Goal: Check status: Check status

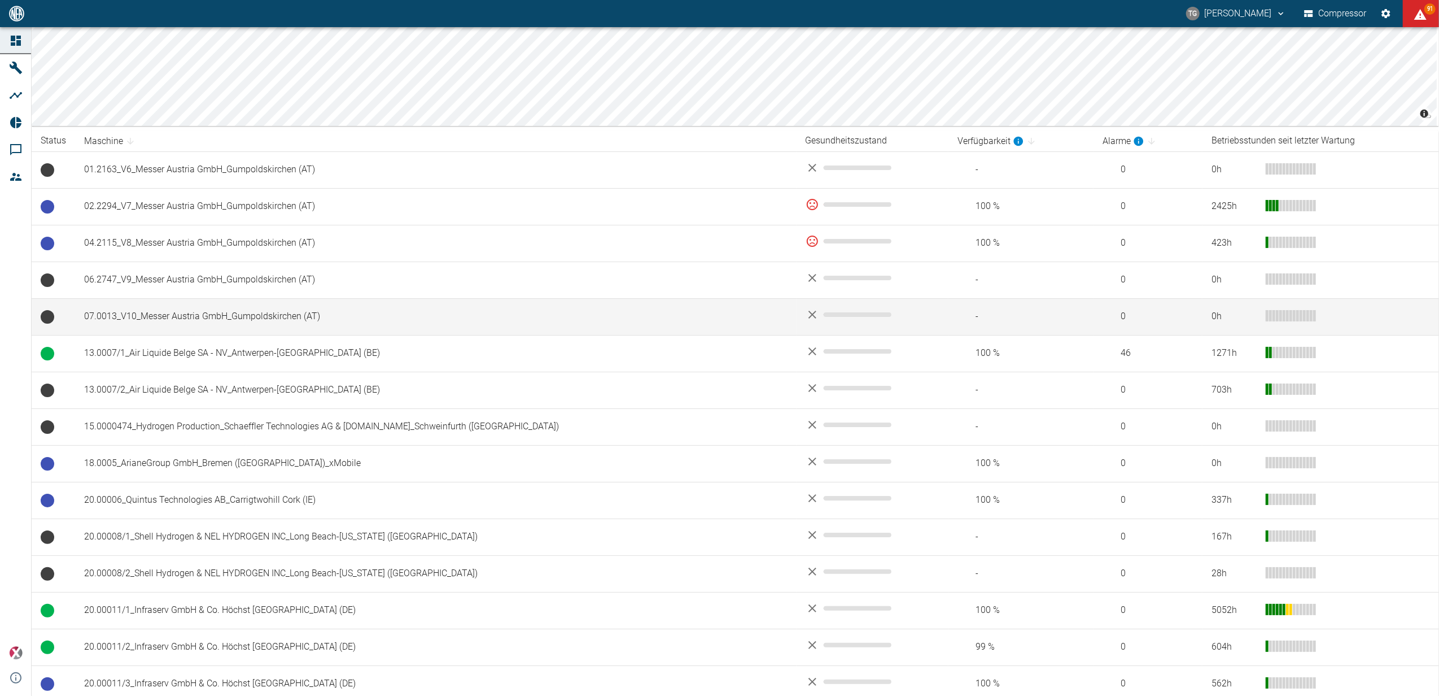
scroll to position [150, 0]
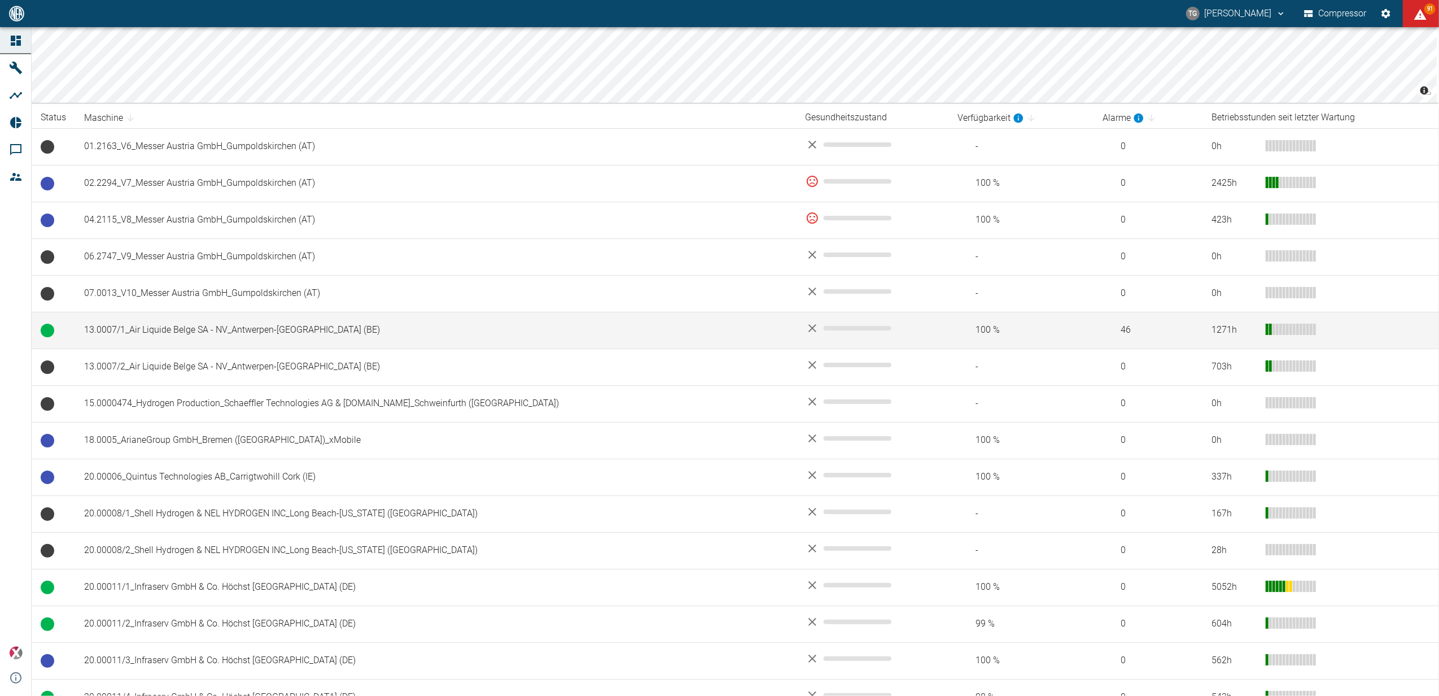
click at [194, 333] on td "13.0007/1_Air Liquide Belge SA - NV_Antwerpen-[GEOGRAPHIC_DATA] (BE)" at bounding box center [436, 330] width 722 height 37
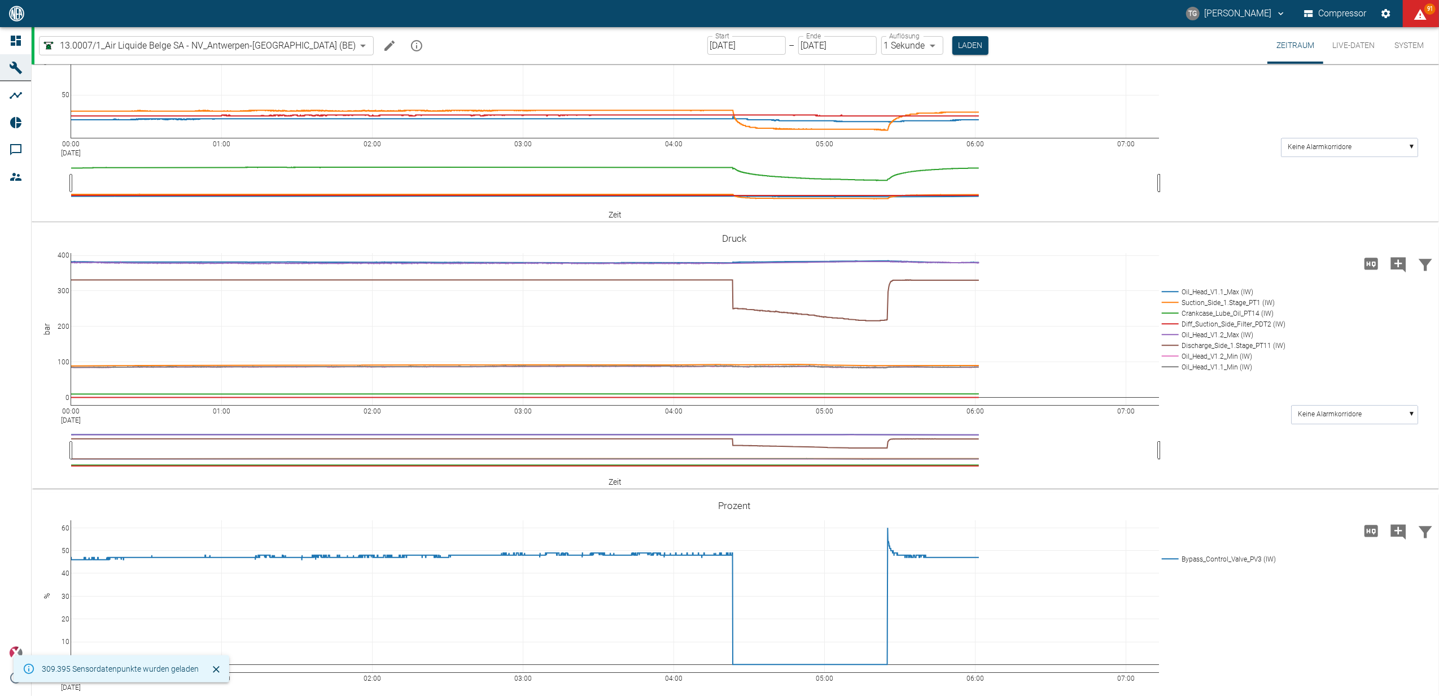
scroll to position [287, 0]
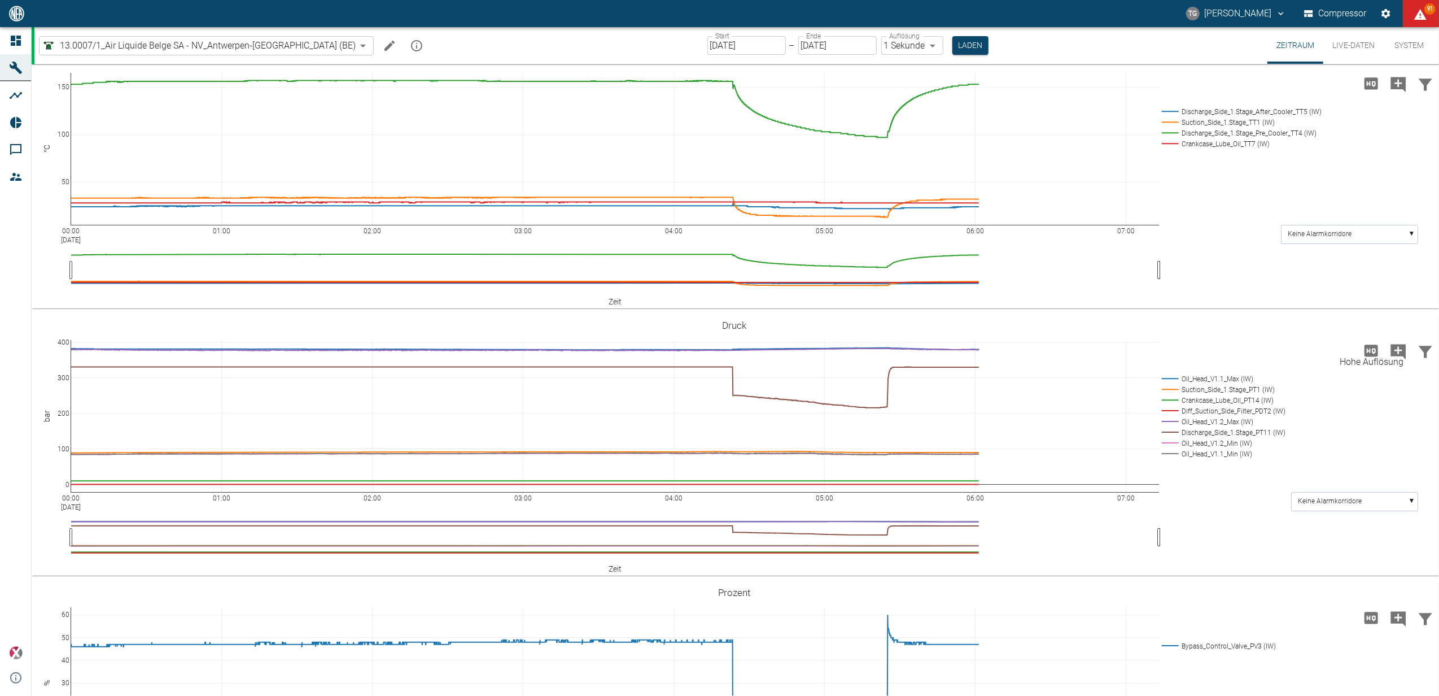
click at [1371, 353] on icon "Hohe Auflösung" at bounding box center [1372, 350] width 14 height 12
click at [710, 34] on div "Start [DATE] Start – Ende [DATE] Ende Auflösung 1 Sekunde 1sec Auflösung Laden" at bounding box center [848, 45] width 281 height 37
click at [719, 39] on input "[DATE]" at bounding box center [747, 45] width 78 height 19
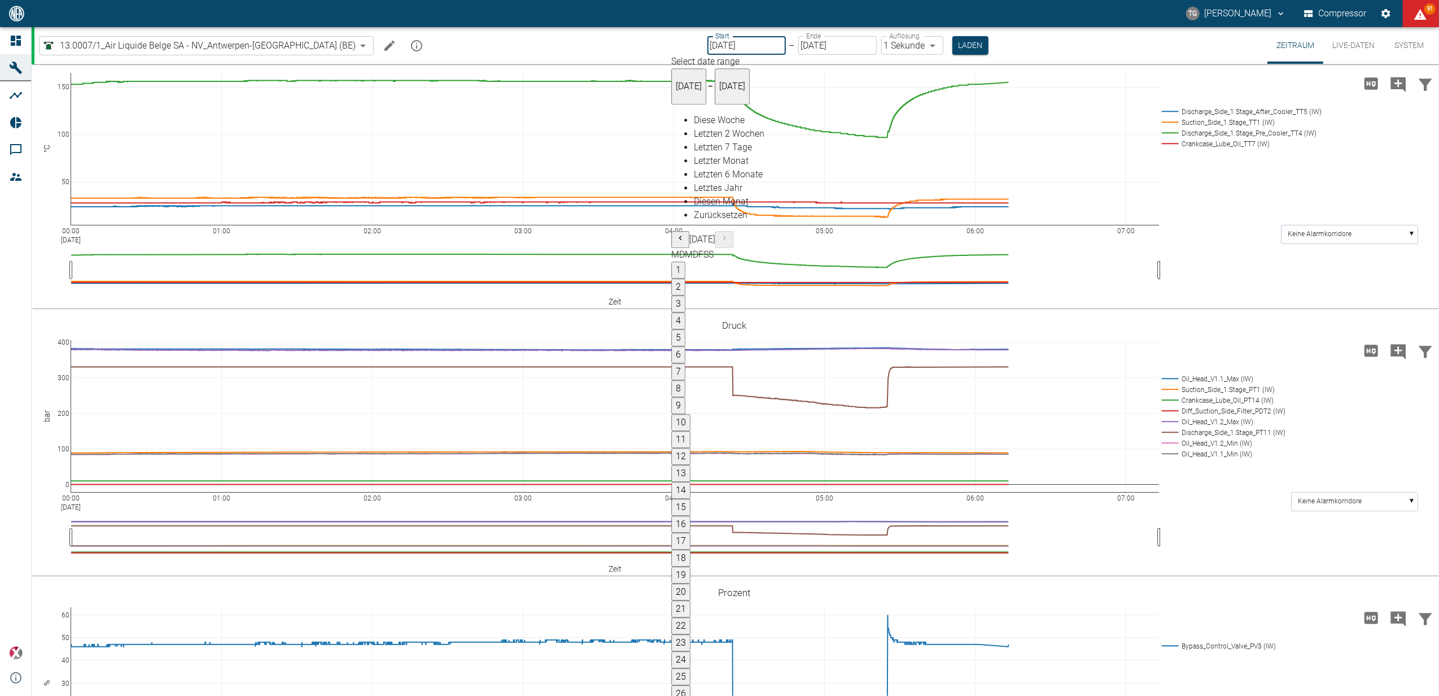
drag, startPoint x: 1016, startPoint y: 243, endPoint x: 1024, endPoint y: 323, distance: 80.5
type input "[DATE]"
type input "2min"
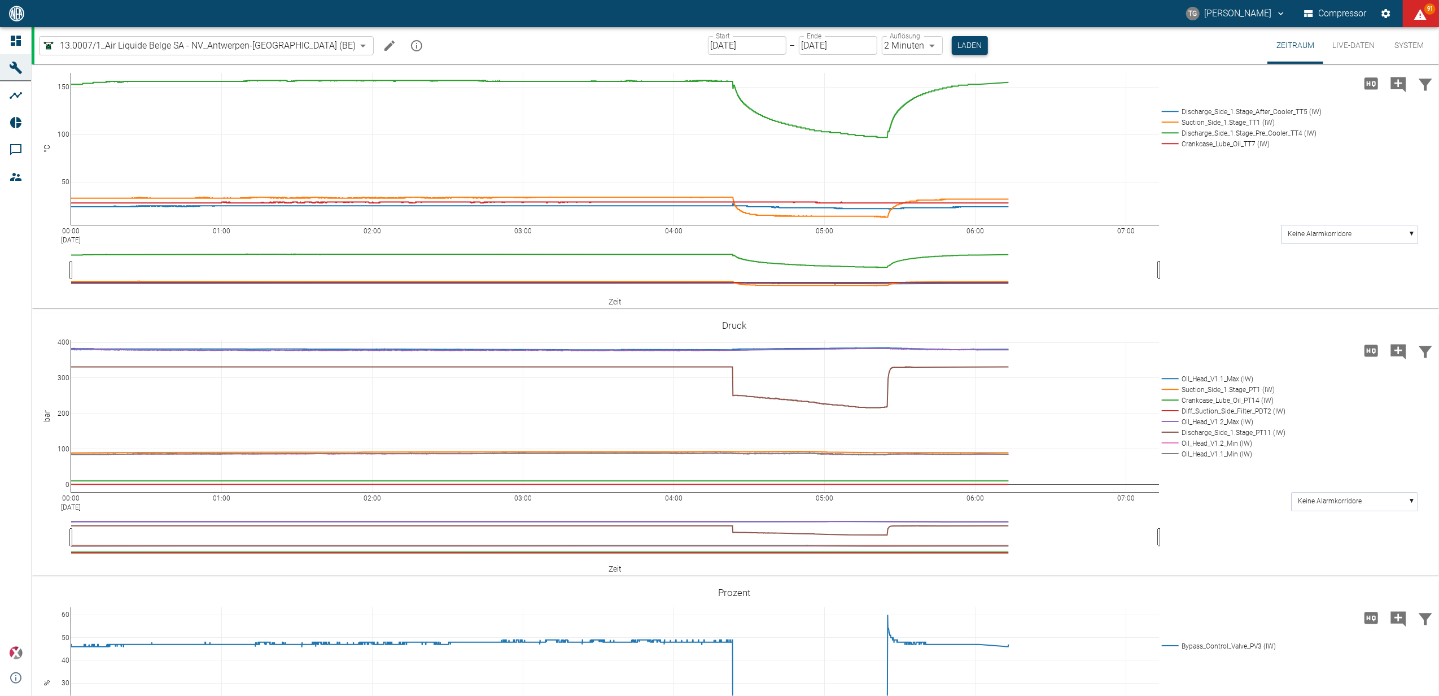
click at [952, 50] on button "Laden" at bounding box center [970, 45] width 36 height 19
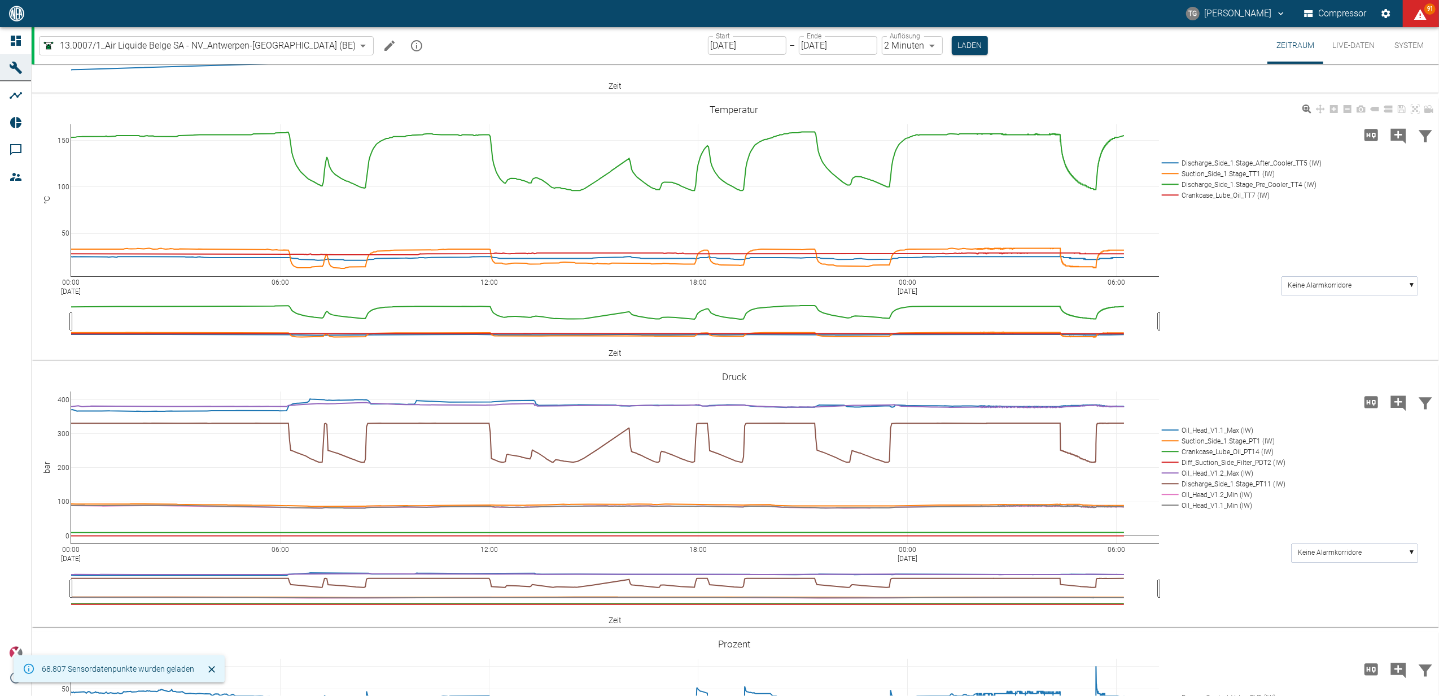
scroll to position [301, 0]
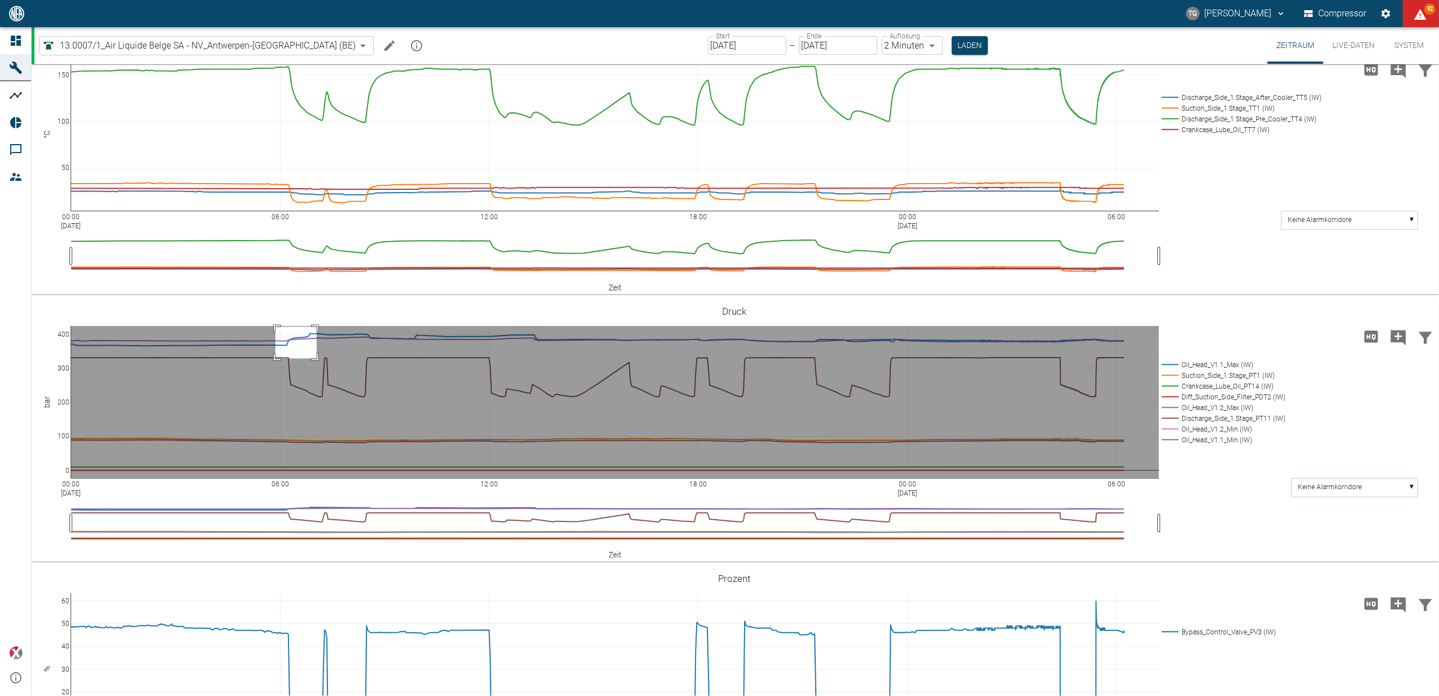
drag, startPoint x: 276, startPoint y: 326, endPoint x: 326, endPoint y: 361, distance: 61.2
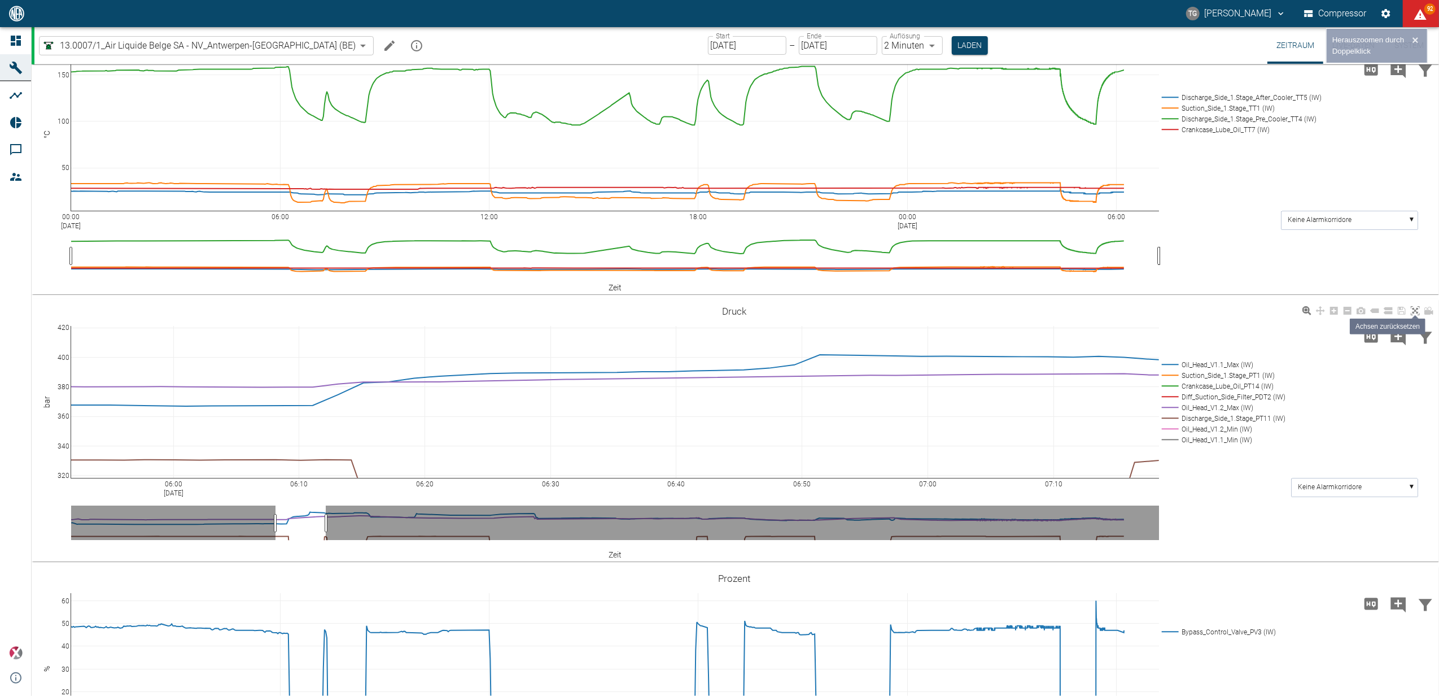
click at [1413, 310] on icon at bounding box center [1415, 310] width 9 height 9
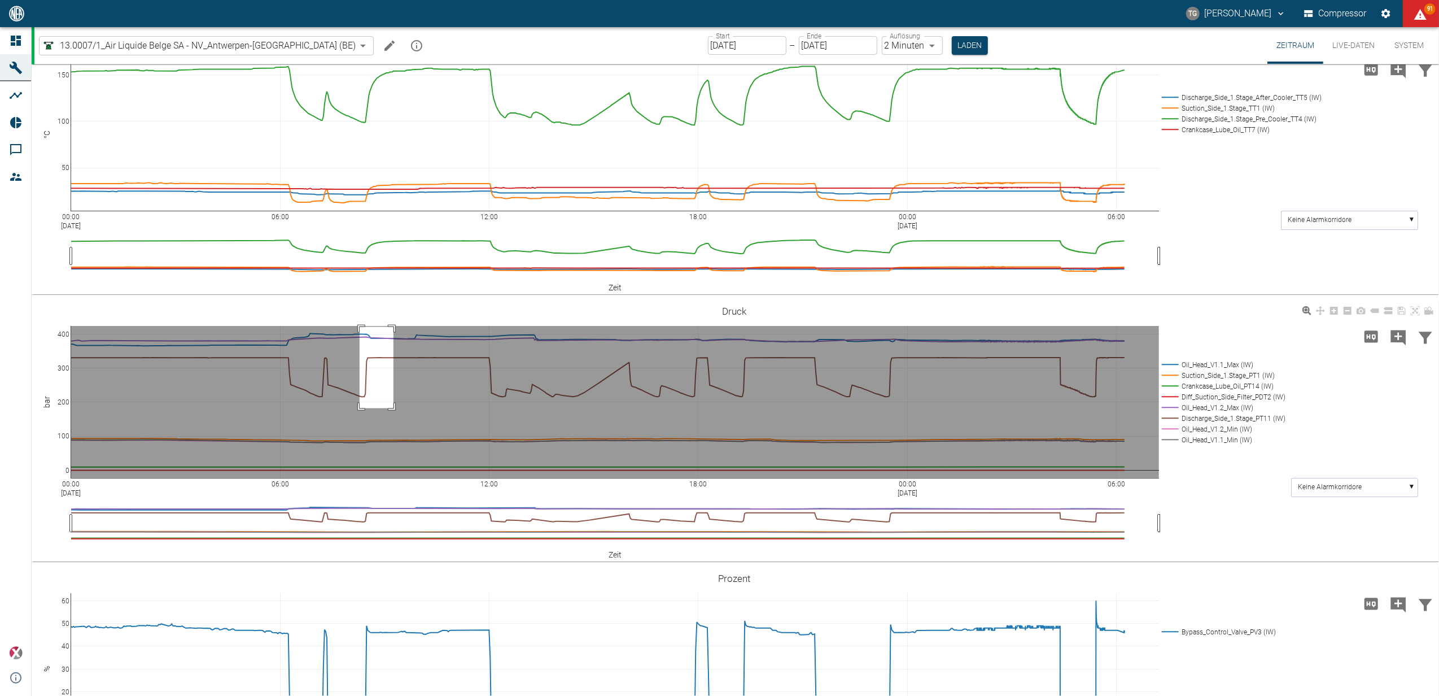
drag, startPoint x: 360, startPoint y: 326, endPoint x: 391, endPoint y: 408, distance: 87.2
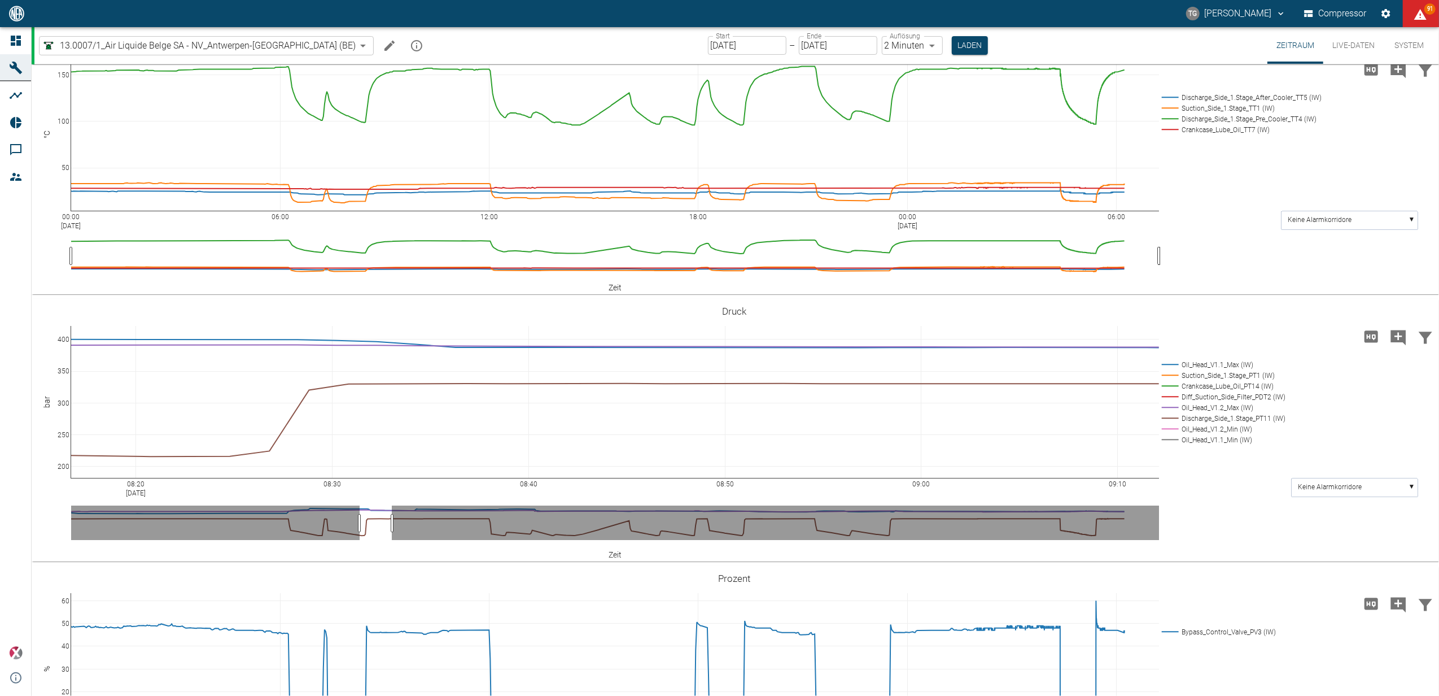
click at [1344, 43] on button "Live-Daten" at bounding box center [1354, 45] width 60 height 37
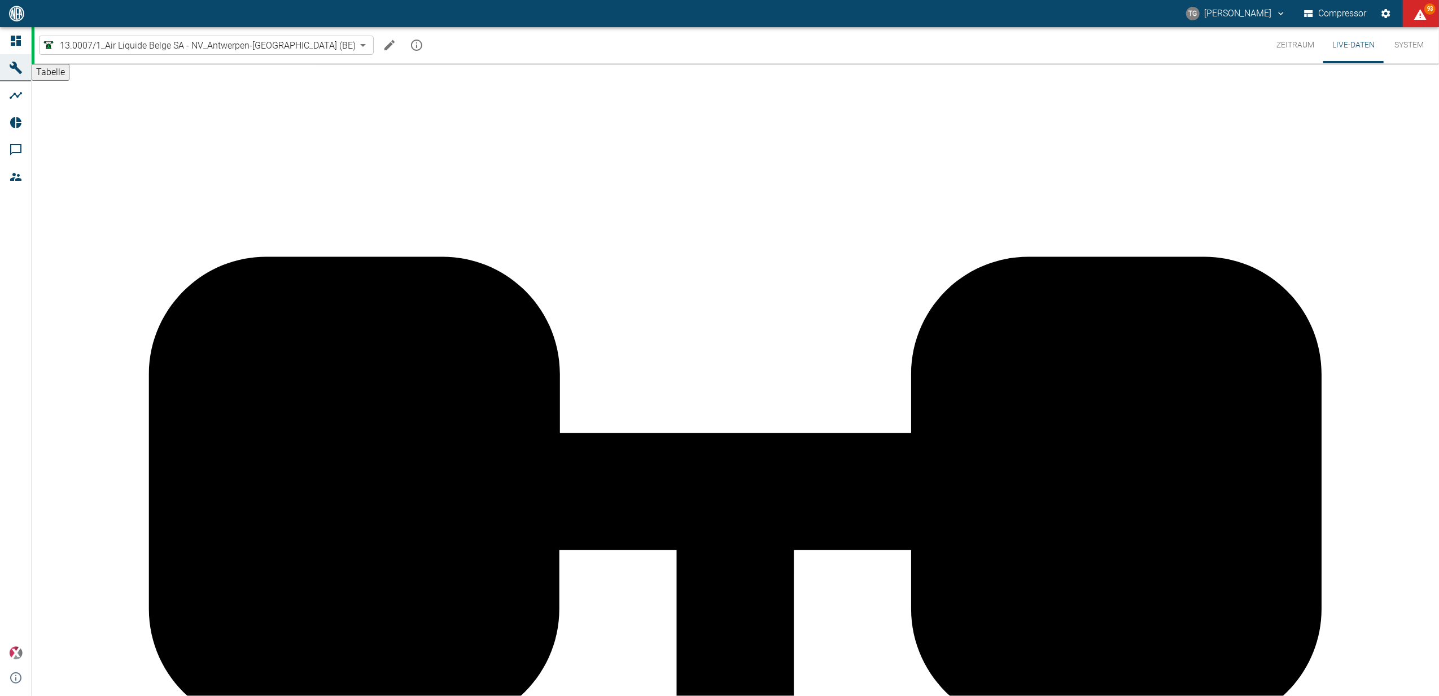
click at [1283, 42] on button "Zeitraum" at bounding box center [1296, 45] width 56 height 36
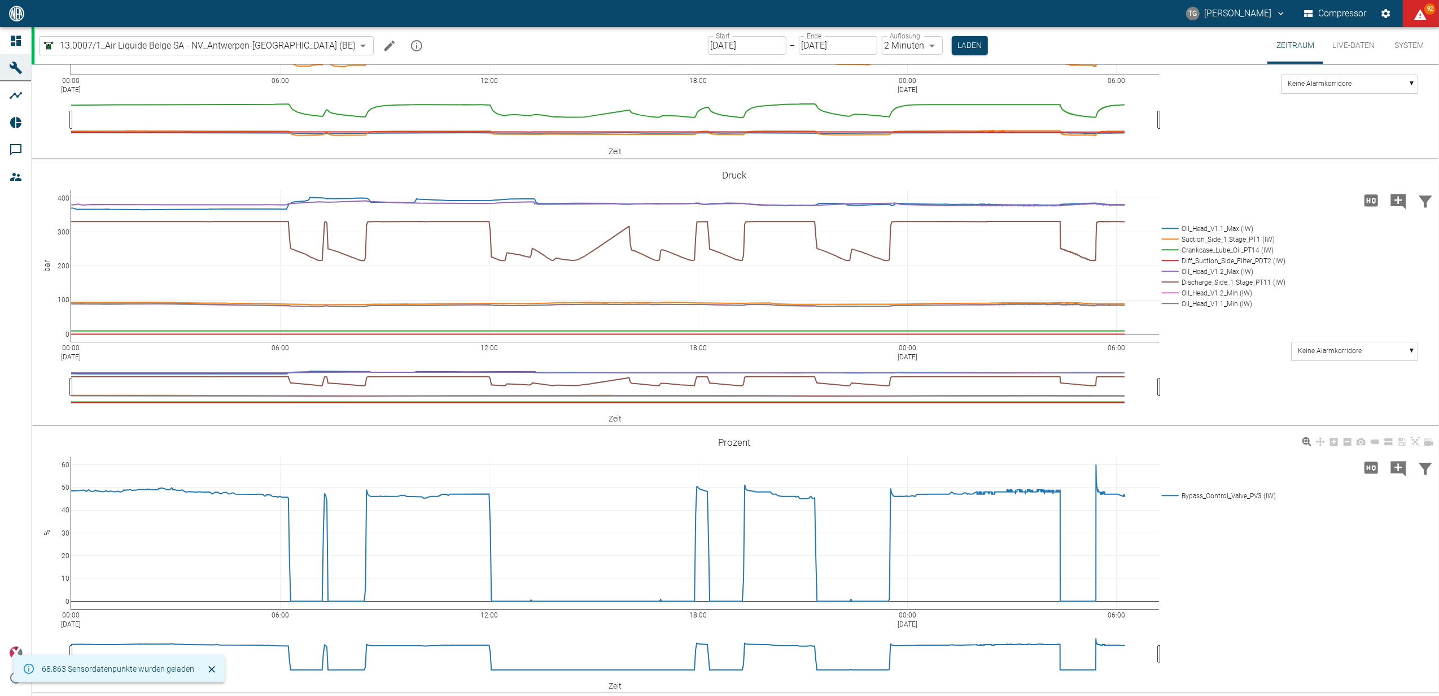
scroll to position [362, 0]
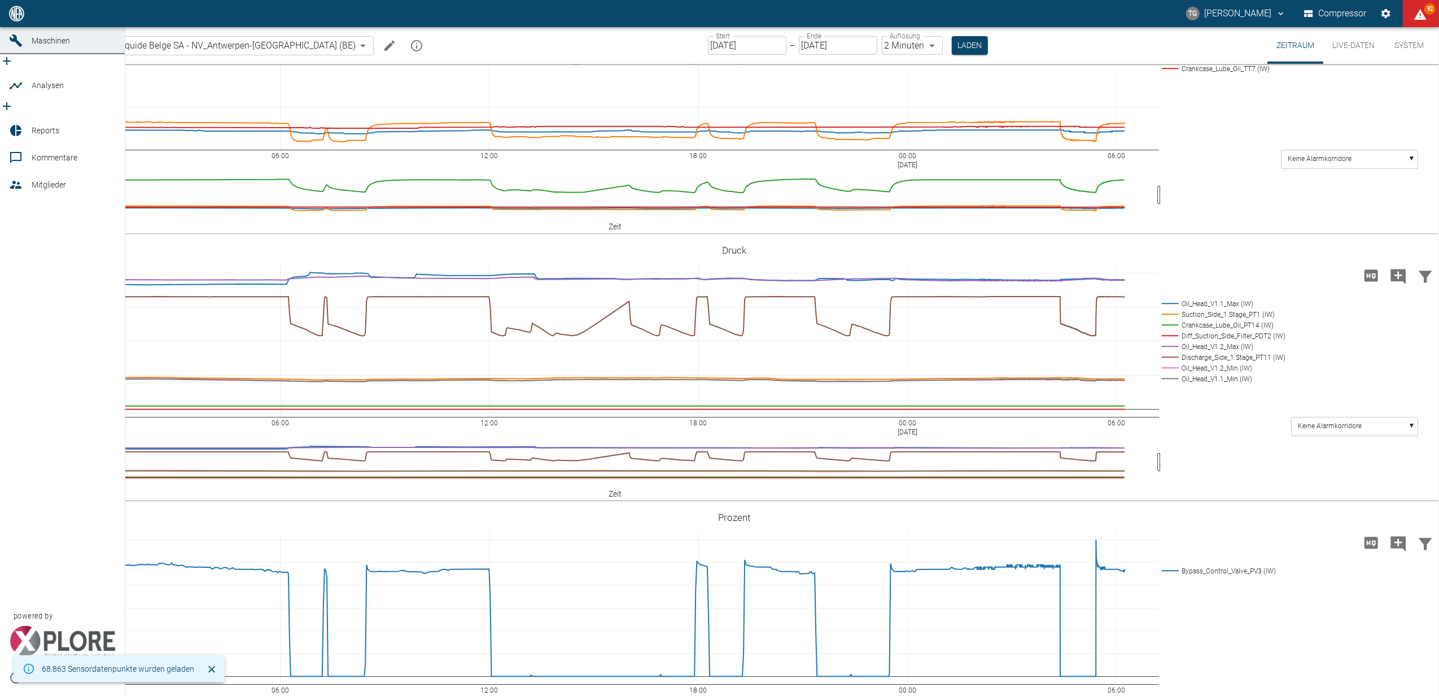
click at [16, 27] on link "Dashboard" at bounding box center [62, 13] width 125 height 27
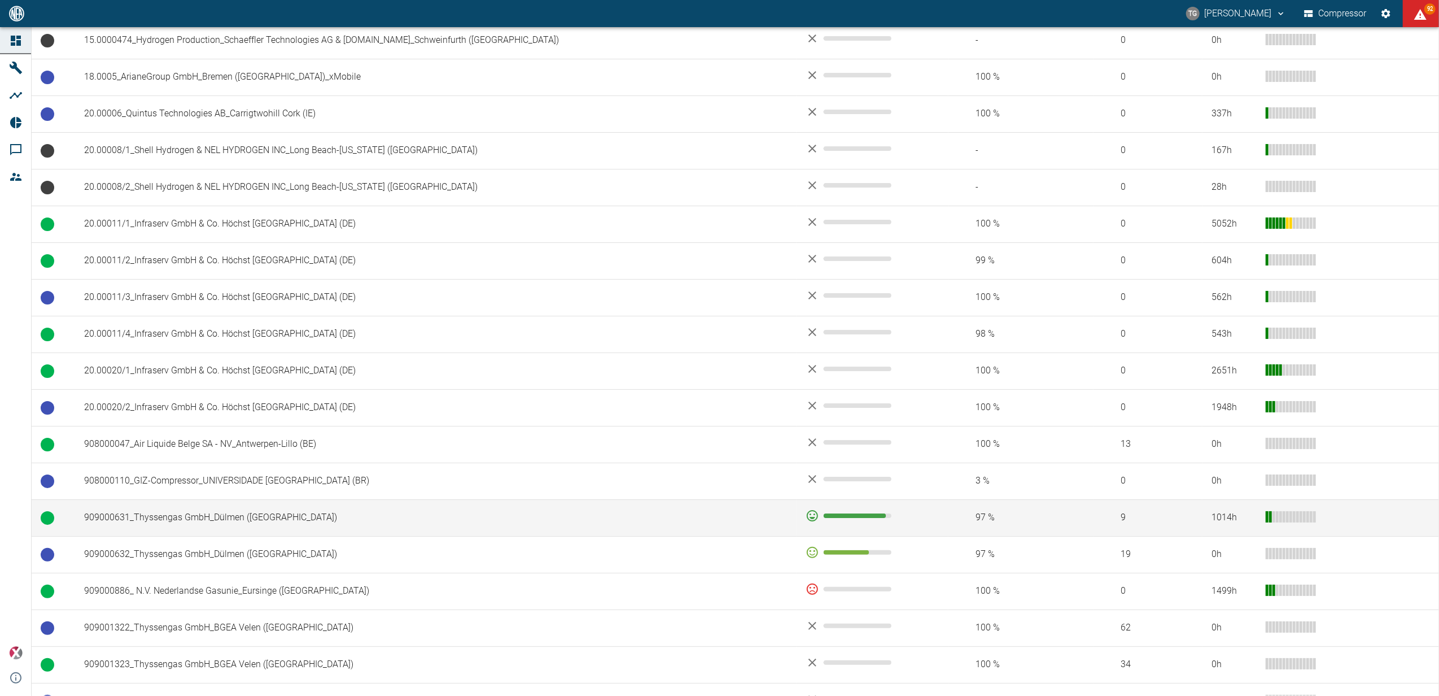
scroll to position [527, 0]
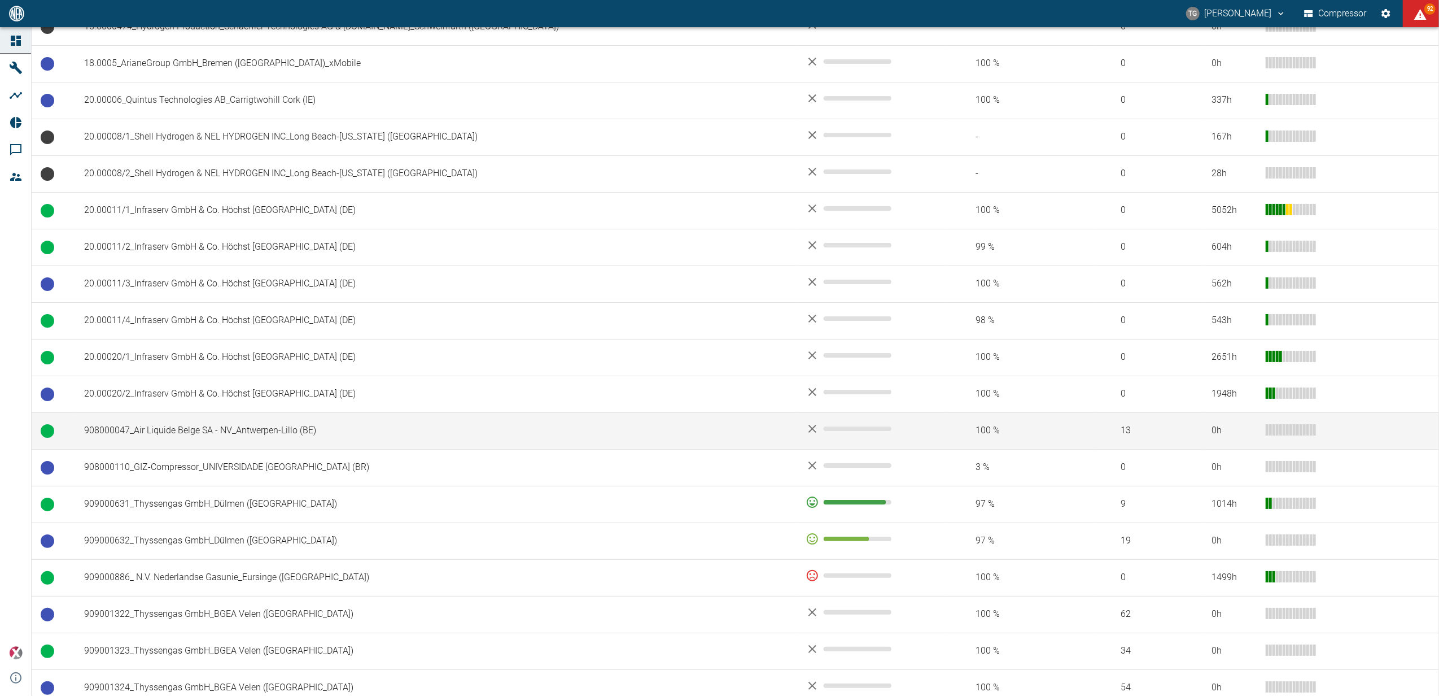
click at [147, 430] on td "908000047_Air Liquide Belge SA - NV_Antwerpen-Lillo (BE)" at bounding box center [436, 430] width 722 height 37
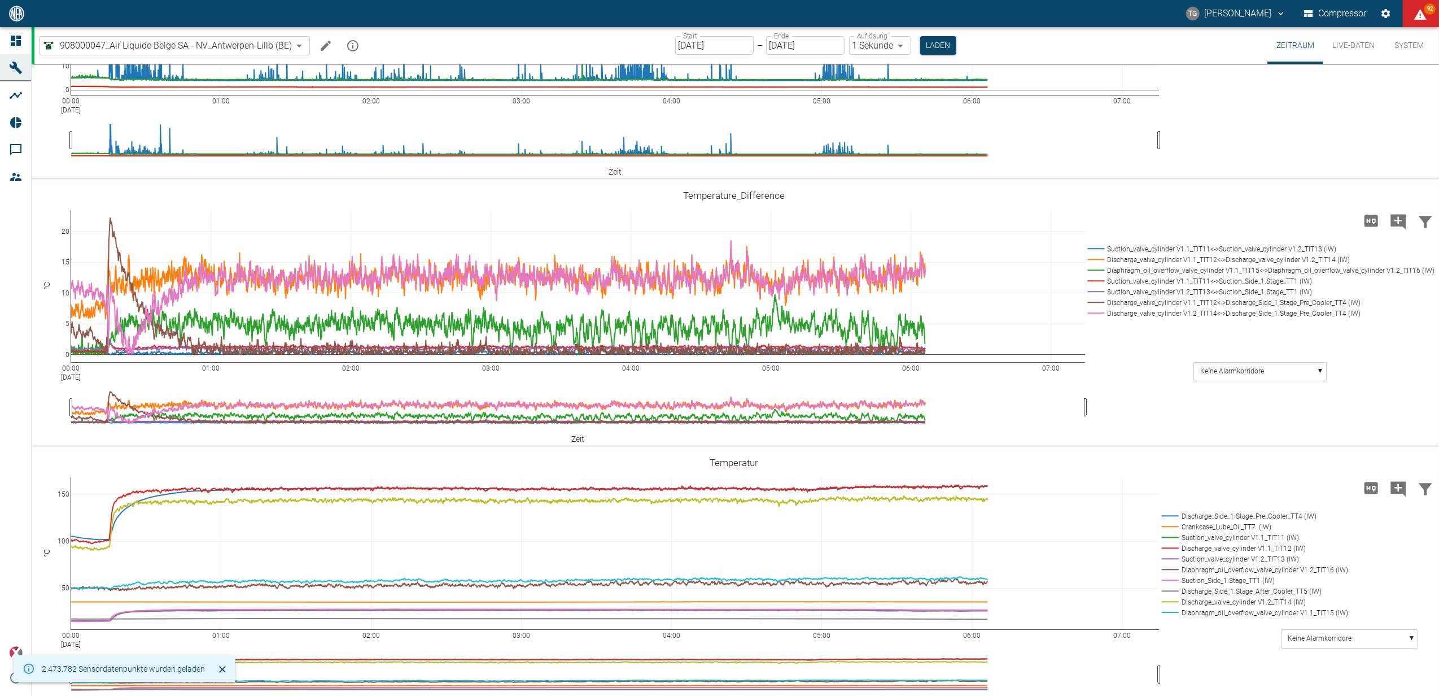
scroll to position [150, 0]
click at [680, 43] on input "[DATE]" at bounding box center [714, 45] width 78 height 19
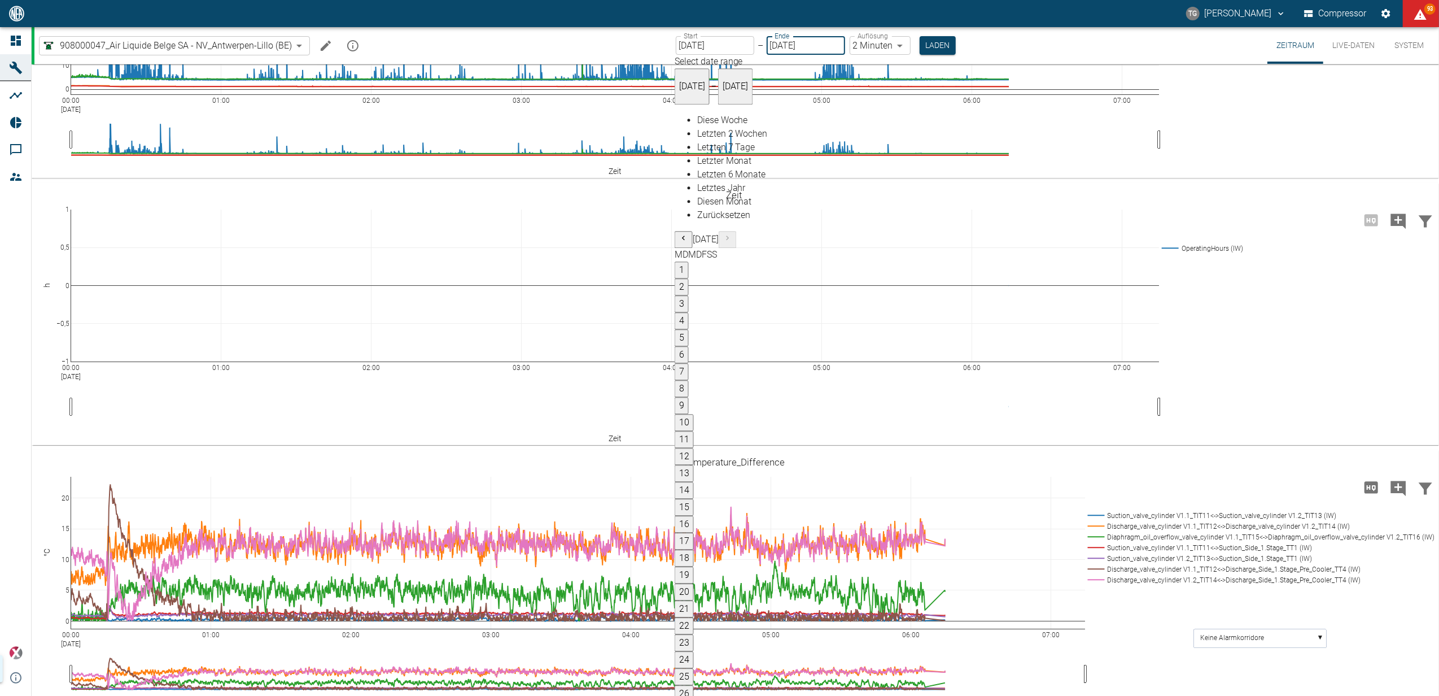
type input "[DATE]"
type input "2min"
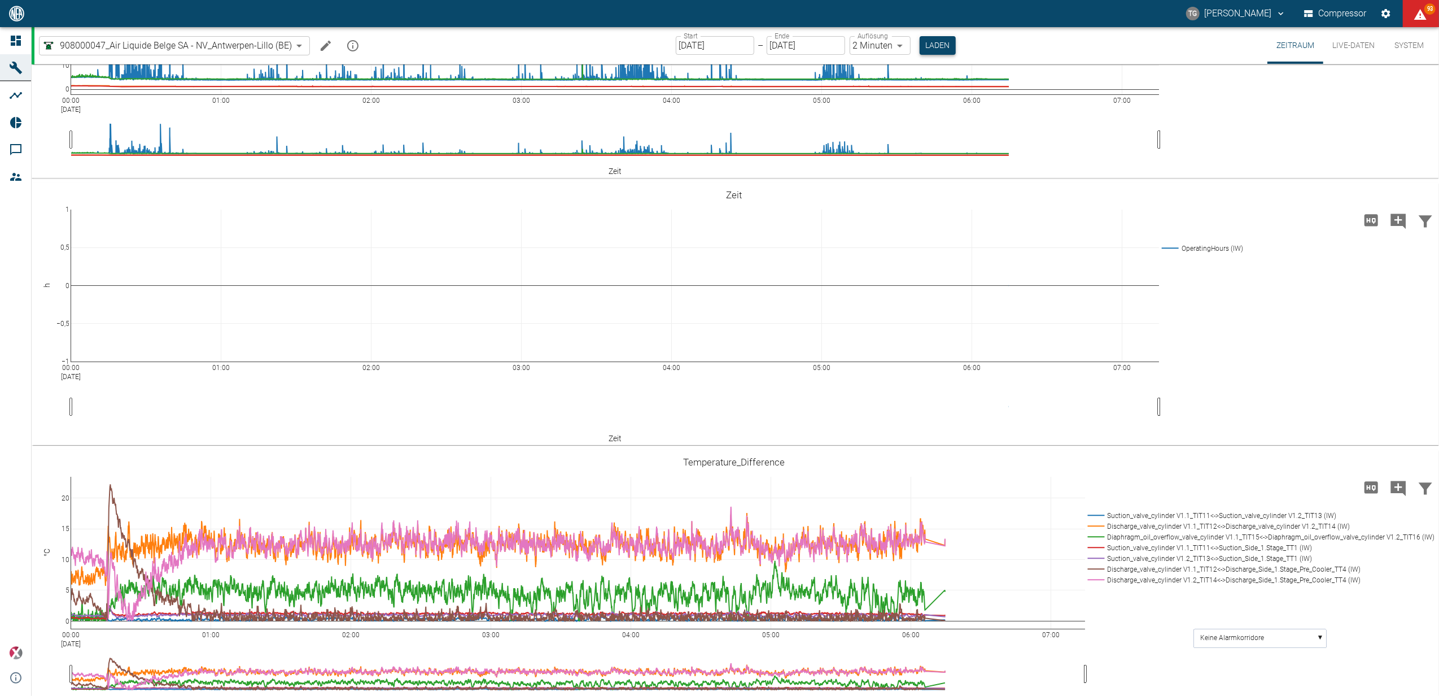
click at [932, 45] on button "Laden" at bounding box center [938, 45] width 36 height 19
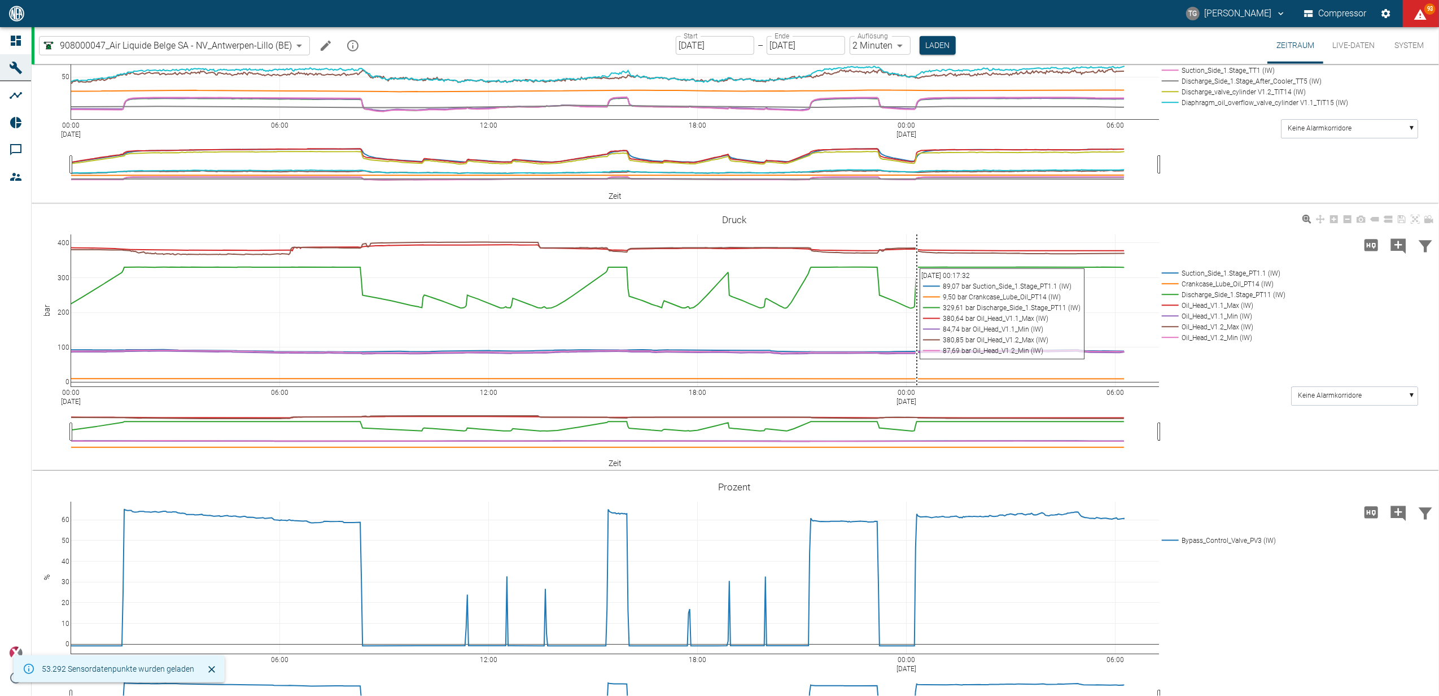
scroll to position [828, 0]
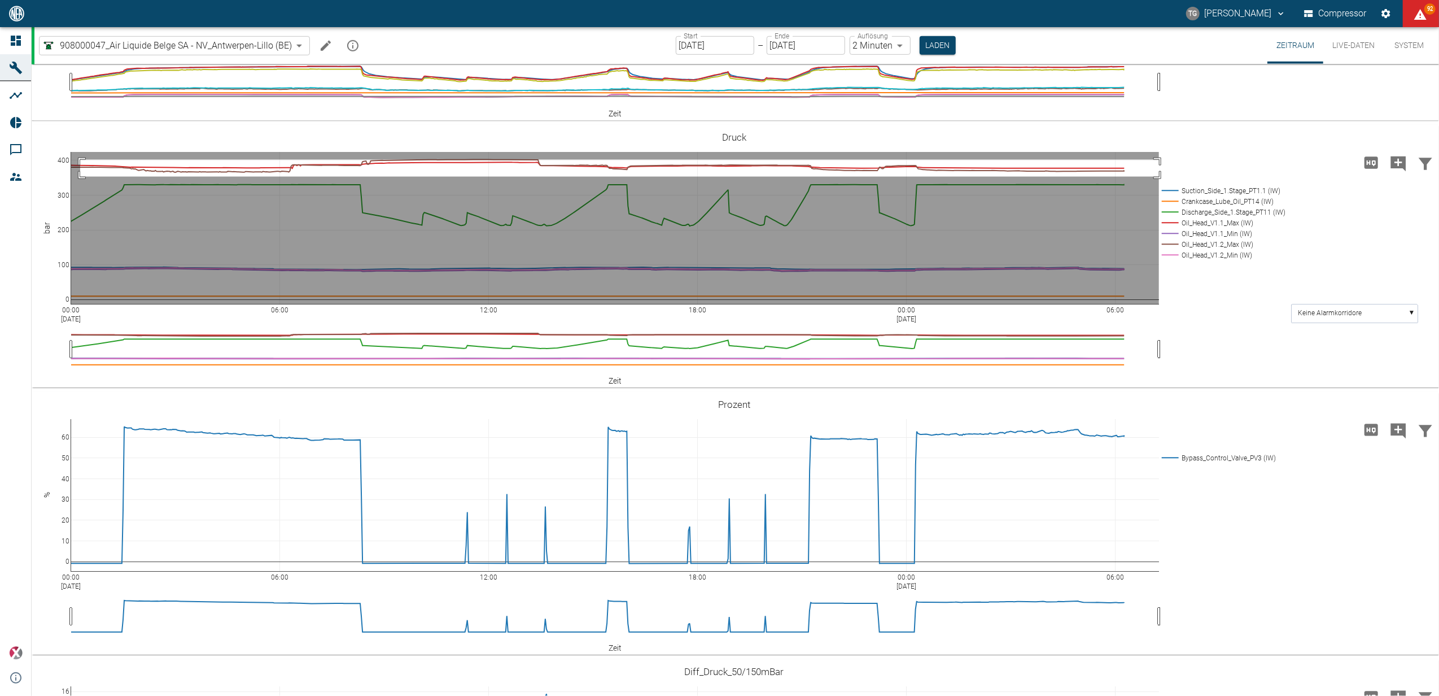
drag, startPoint x: 80, startPoint y: 340, endPoint x: 1168, endPoint y: 357, distance: 1088.2
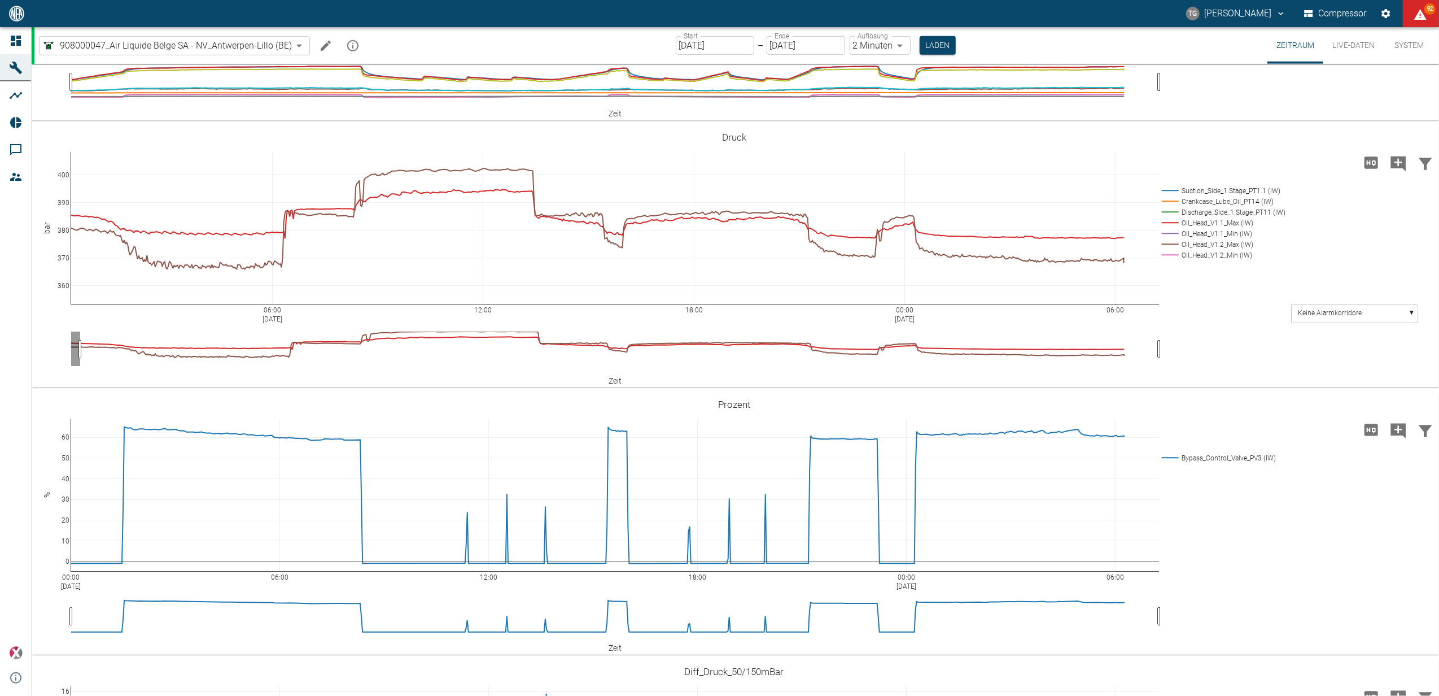
drag, startPoint x: 63, startPoint y: 333, endPoint x: 55, endPoint y: 351, distance: 19.2
click at [1414, 141] on icon at bounding box center [1415, 136] width 9 height 9
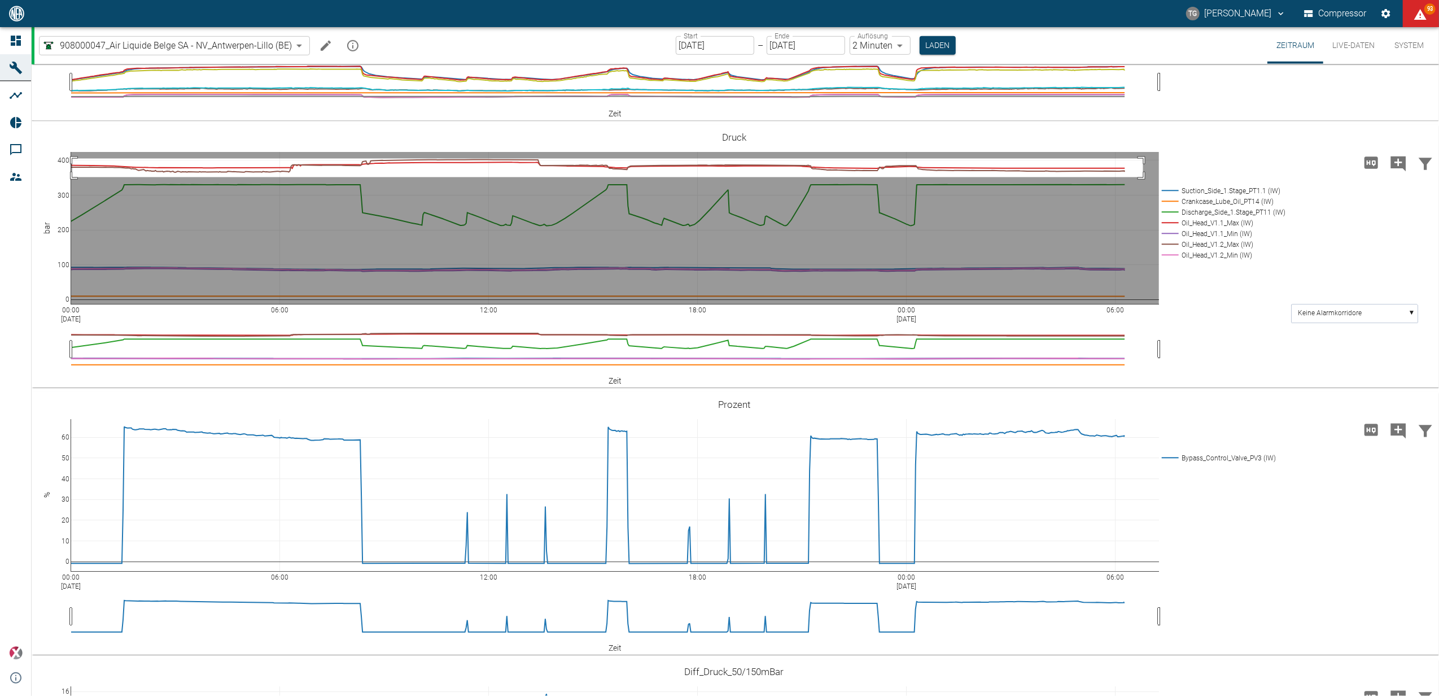
drag, startPoint x: 72, startPoint y: 339, endPoint x: 1143, endPoint y: 357, distance: 1071.3
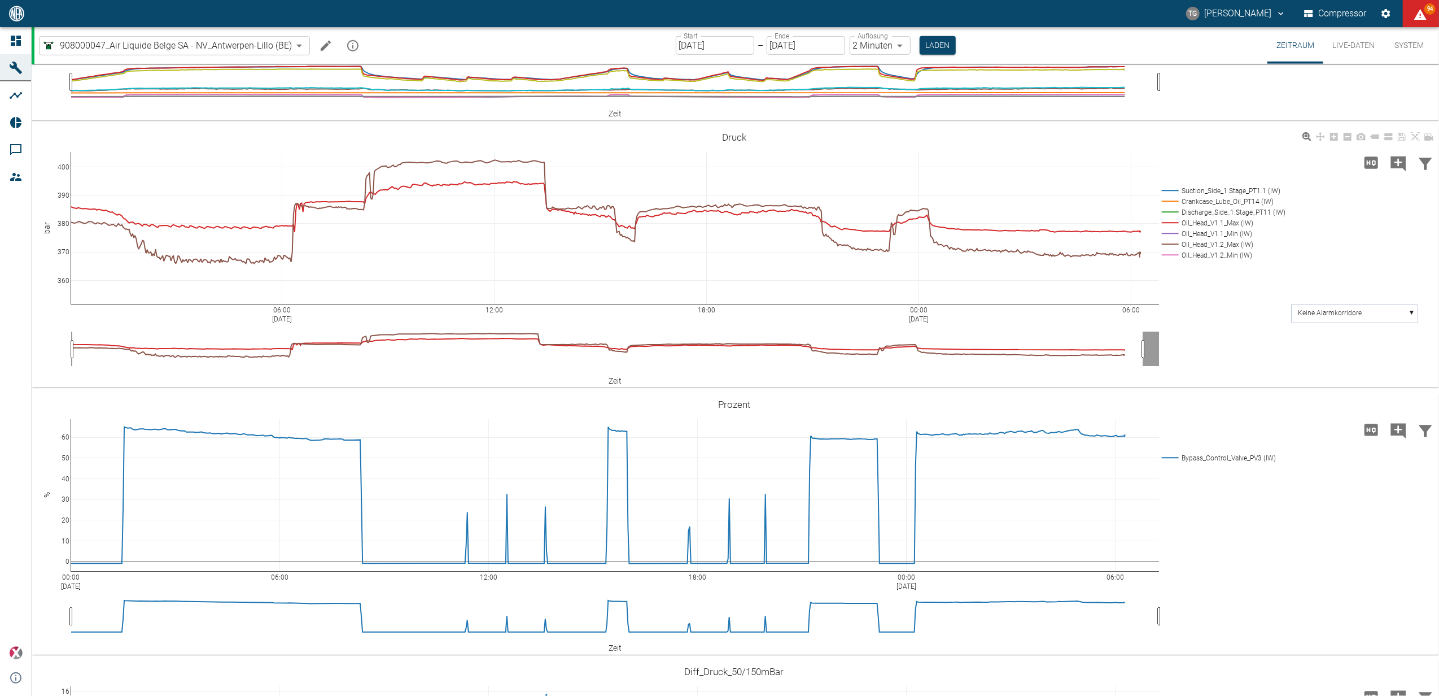
drag, startPoint x: 1413, startPoint y: 312, endPoint x: 1363, endPoint y: 368, distance: 75.2
click at [1413, 141] on icon at bounding box center [1415, 136] width 9 height 9
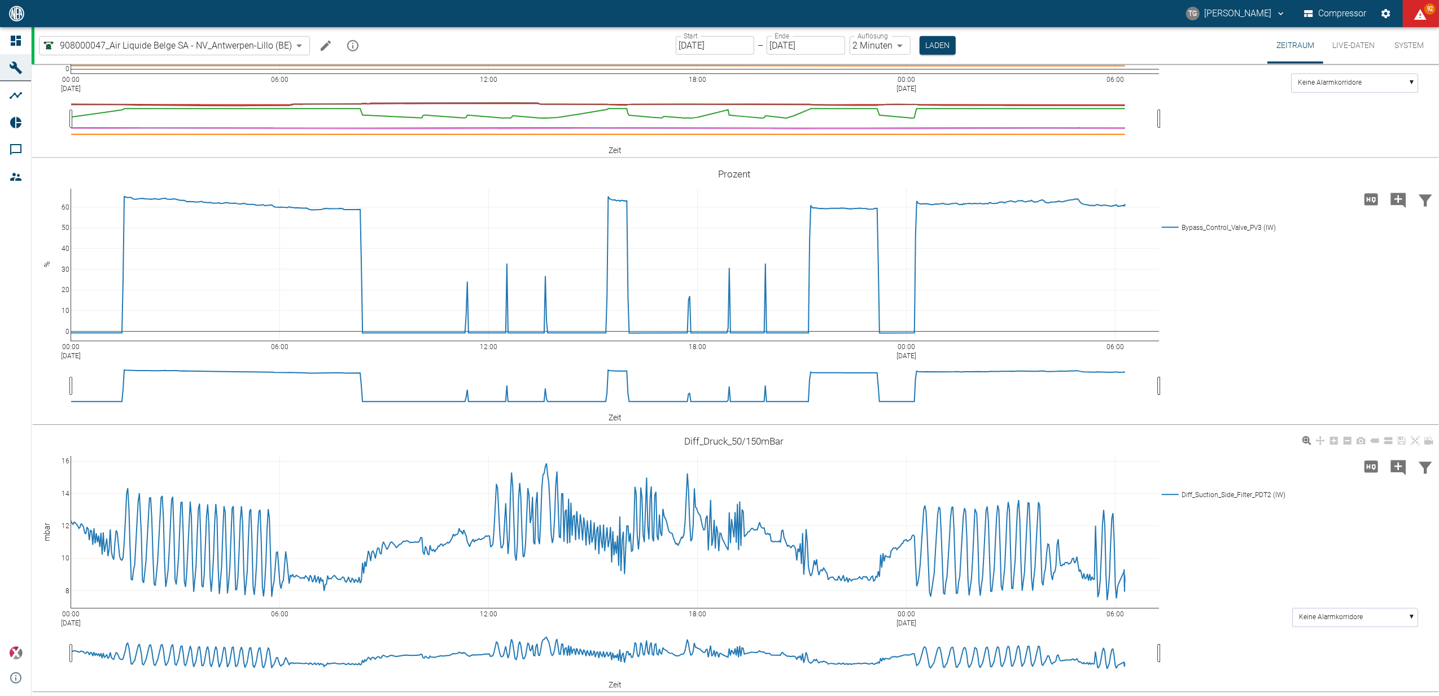
scroll to position [937, 0]
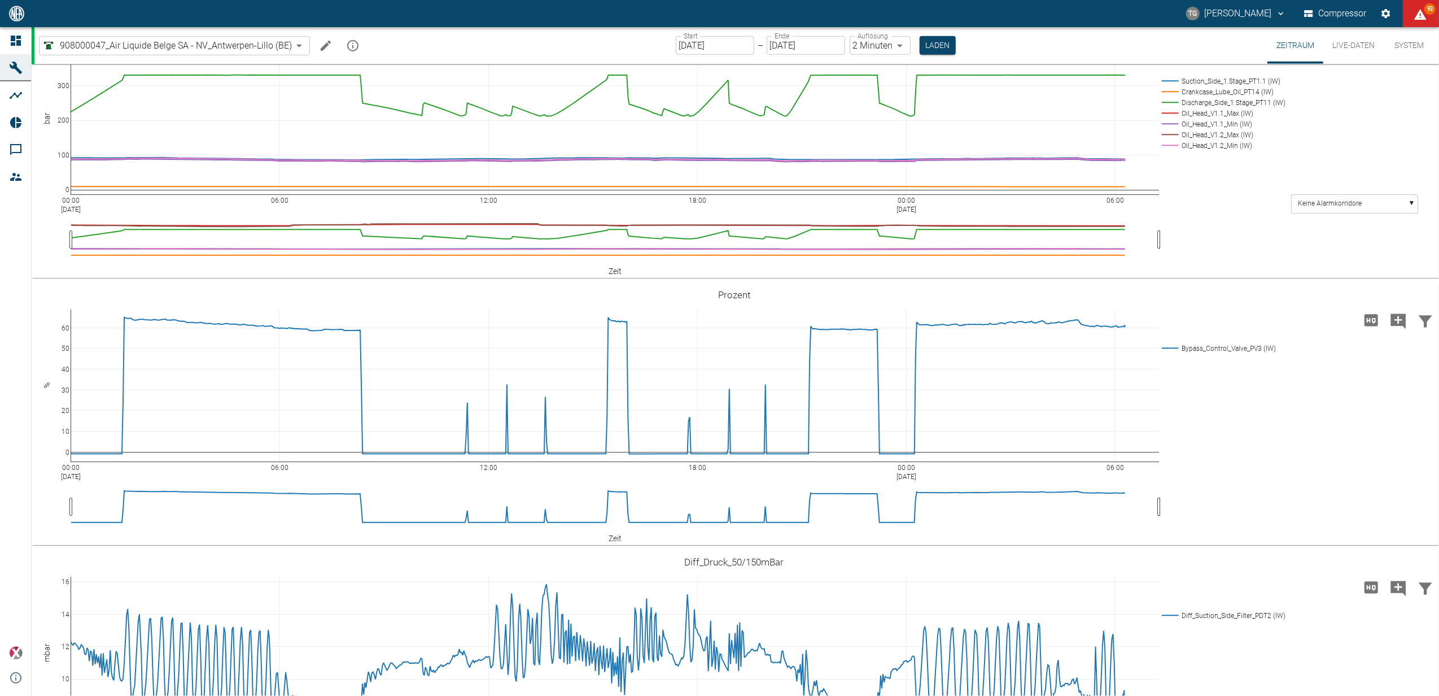
click at [706, 42] on input "[DATE]" at bounding box center [715, 45] width 78 height 19
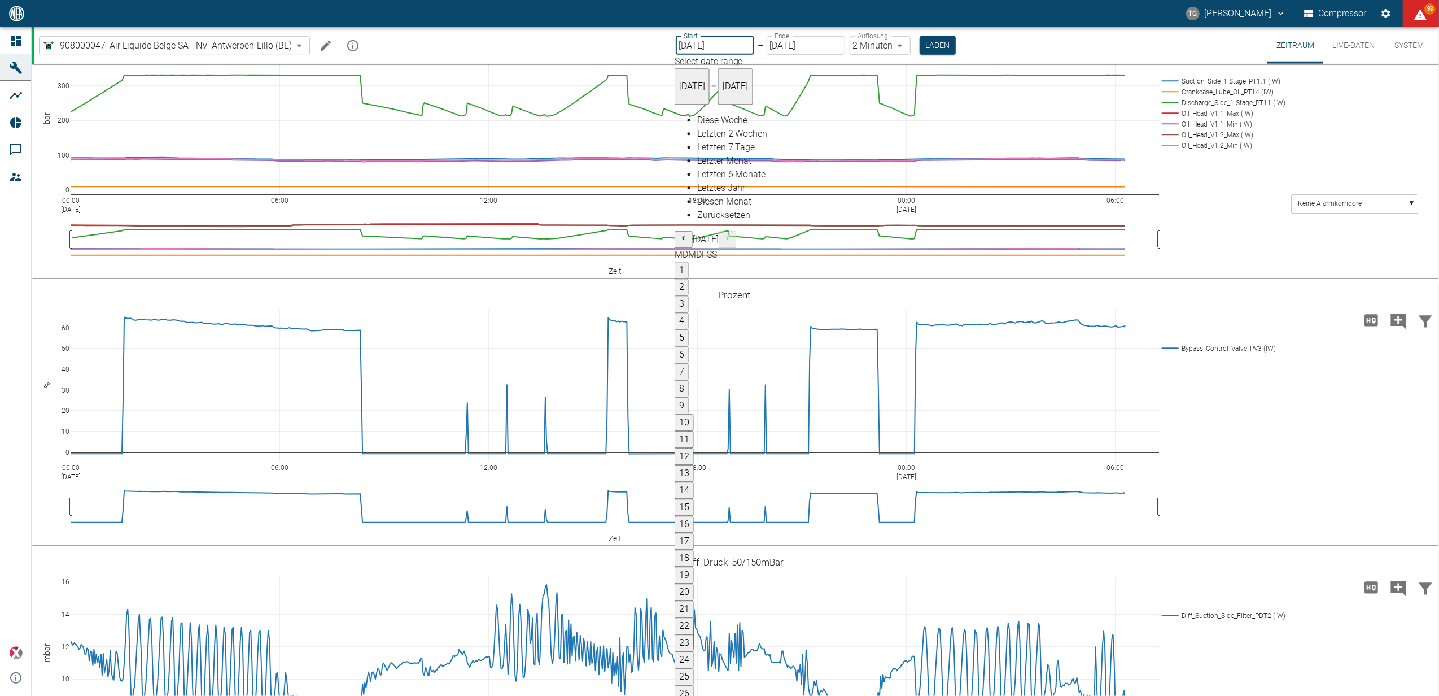
type input "[DATE]"
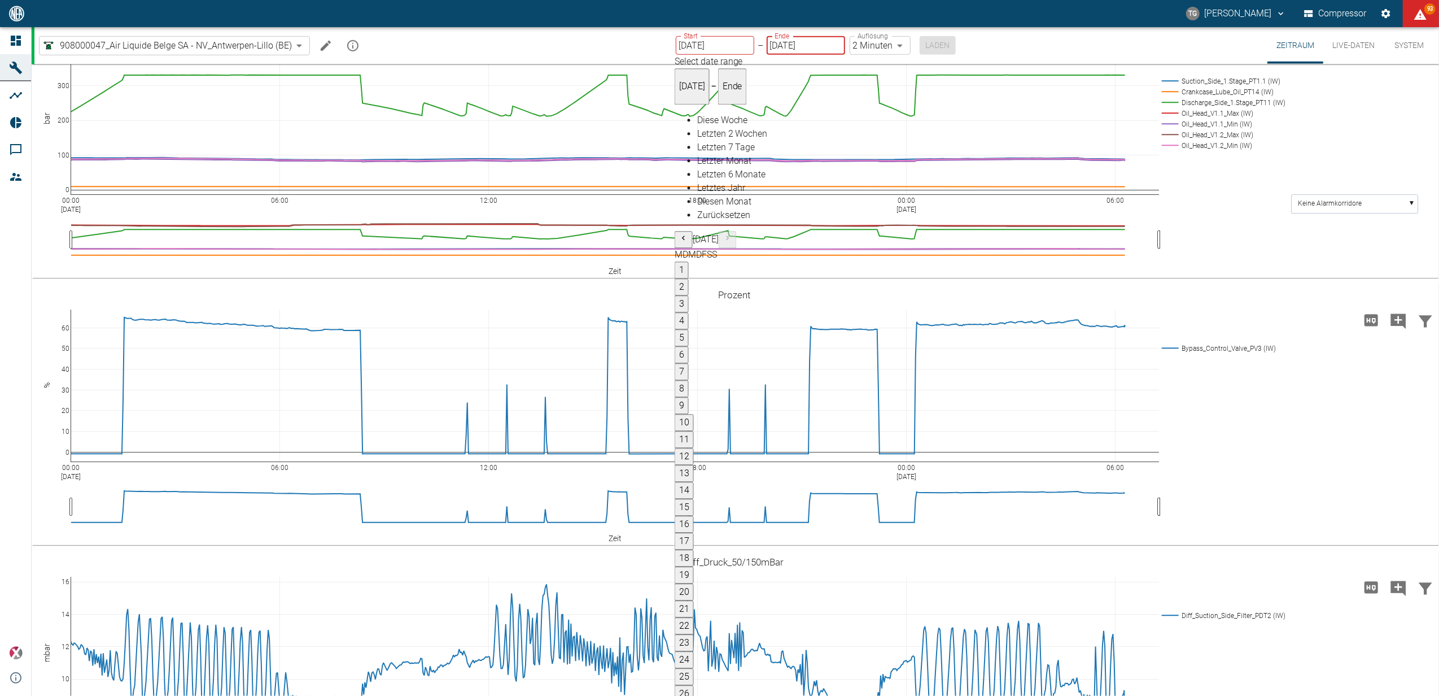
type input "[DATE]"
type input "DD.MM.YYYY"
type input "[DATE]"
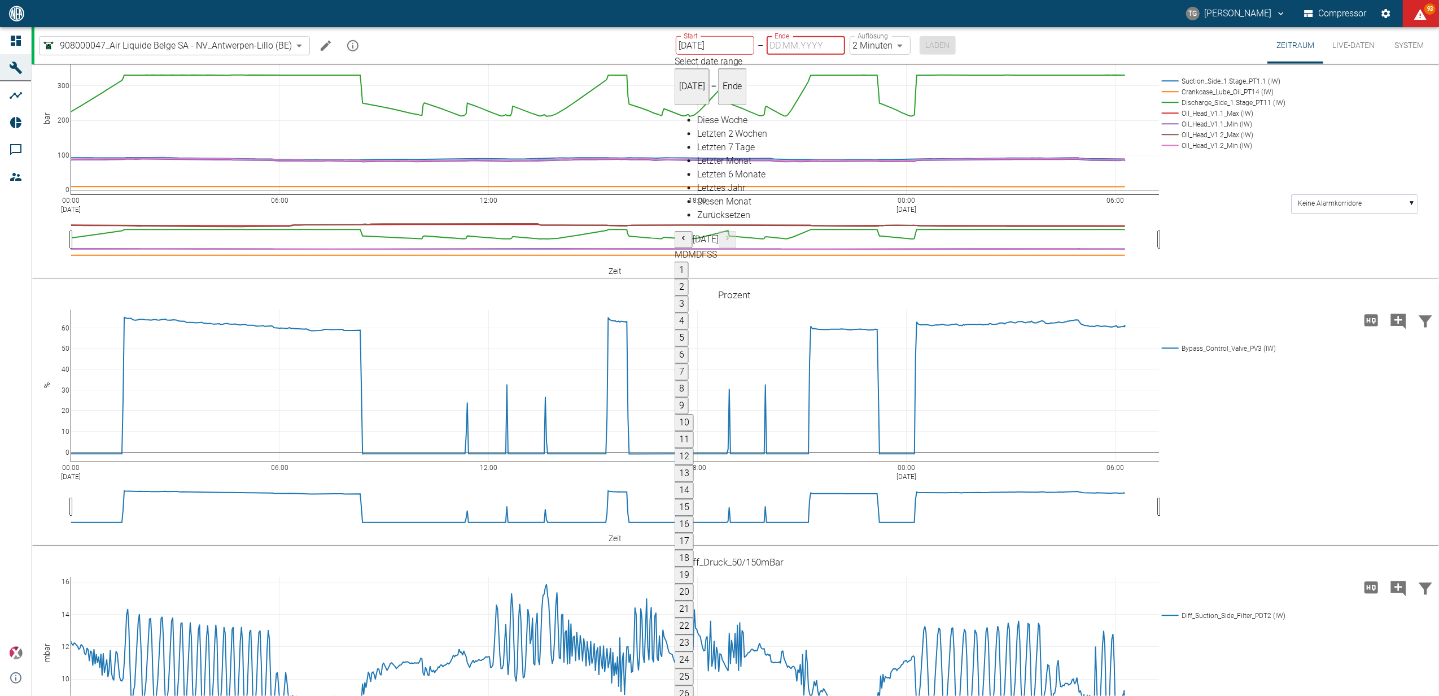
type input "[DATE]"
click at [887, 38] on body "[PERSON_NAME] Compressor 93 Dashboard Maschinen Analysen Reports Kommentare Mit…" at bounding box center [719, 348] width 1439 height 696
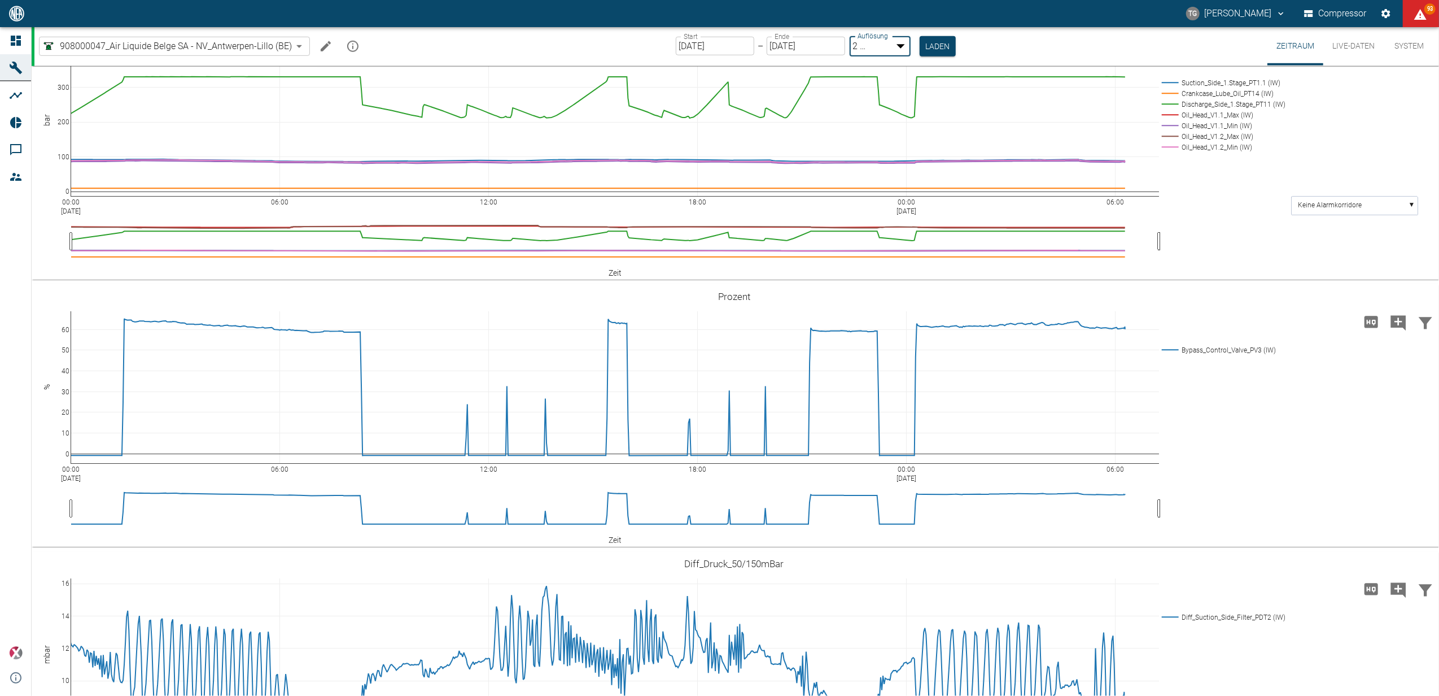
type input "1sec"
click at [949, 48] on button "Laden" at bounding box center [938, 45] width 36 height 19
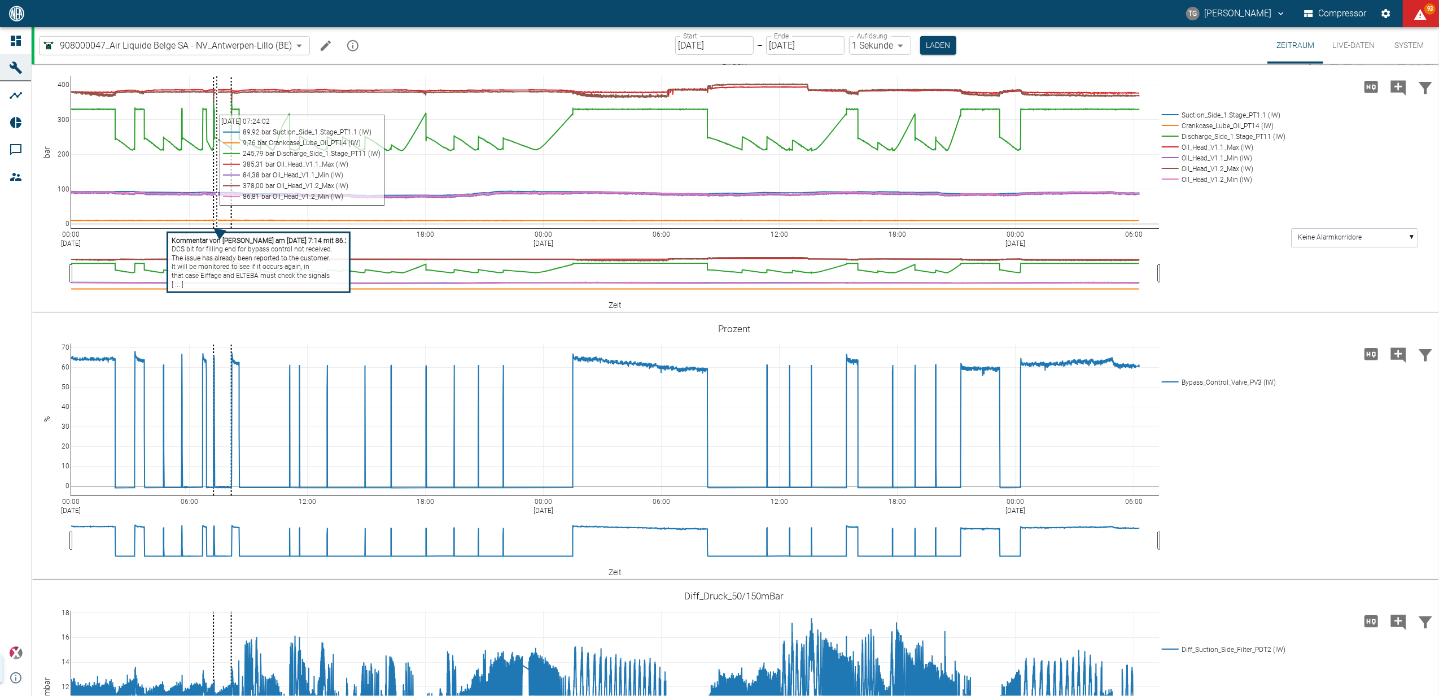
scroll to position [979, 0]
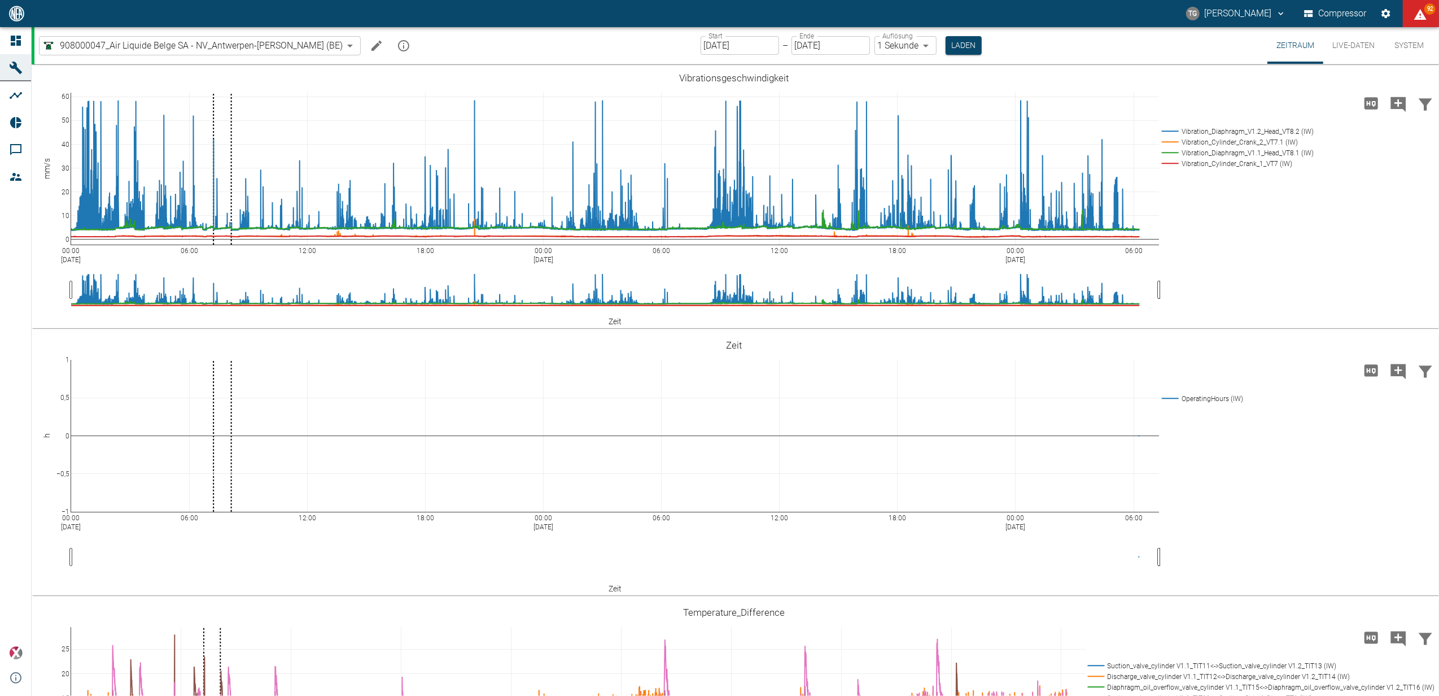
scroll to position [979, 0]
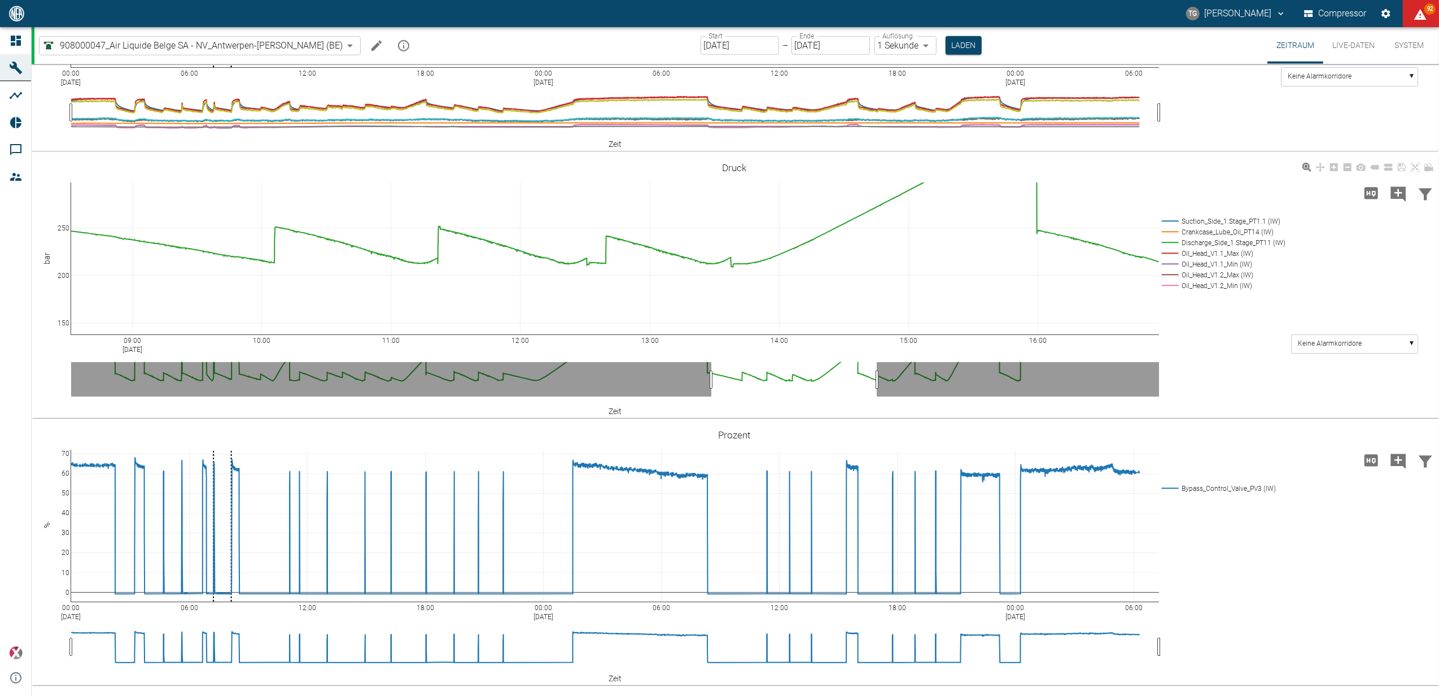
click at [1416, 166] on icon at bounding box center [1415, 167] width 9 height 9
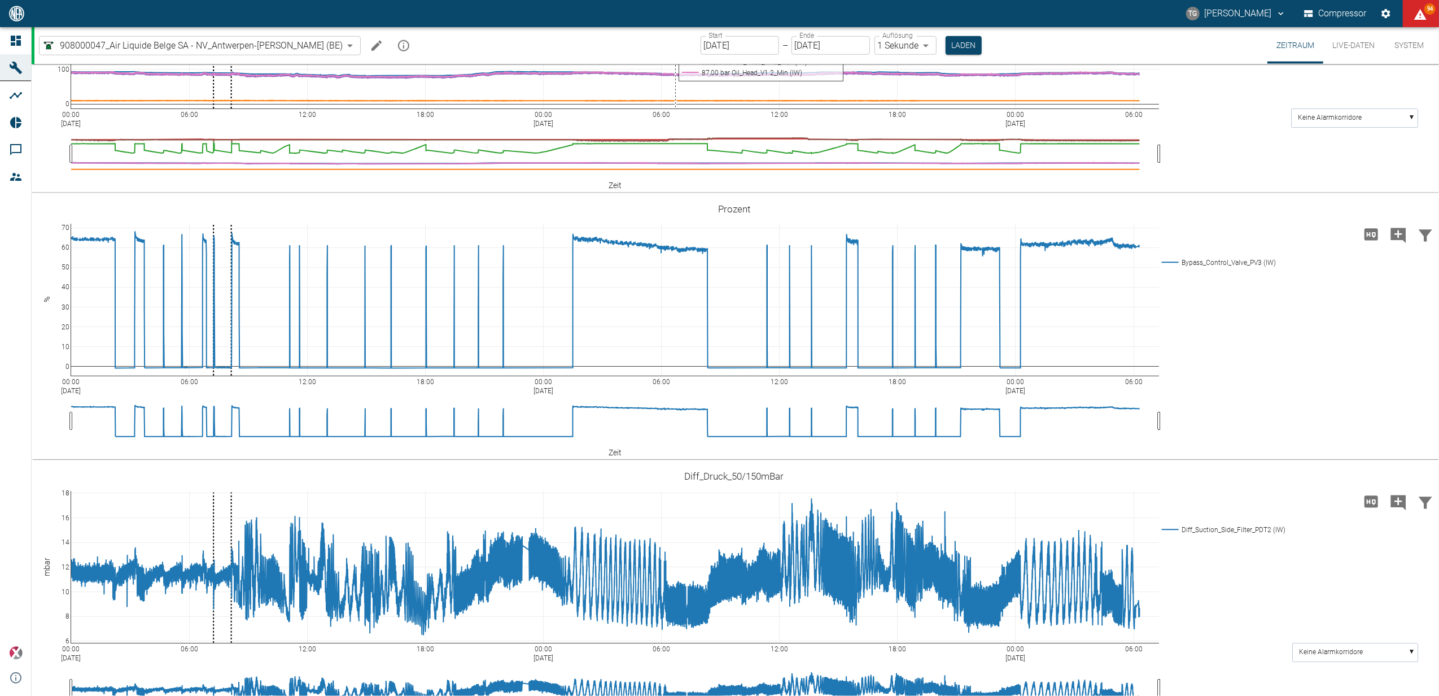
scroll to position [787, 0]
